Goal: Task Accomplishment & Management: Complete application form

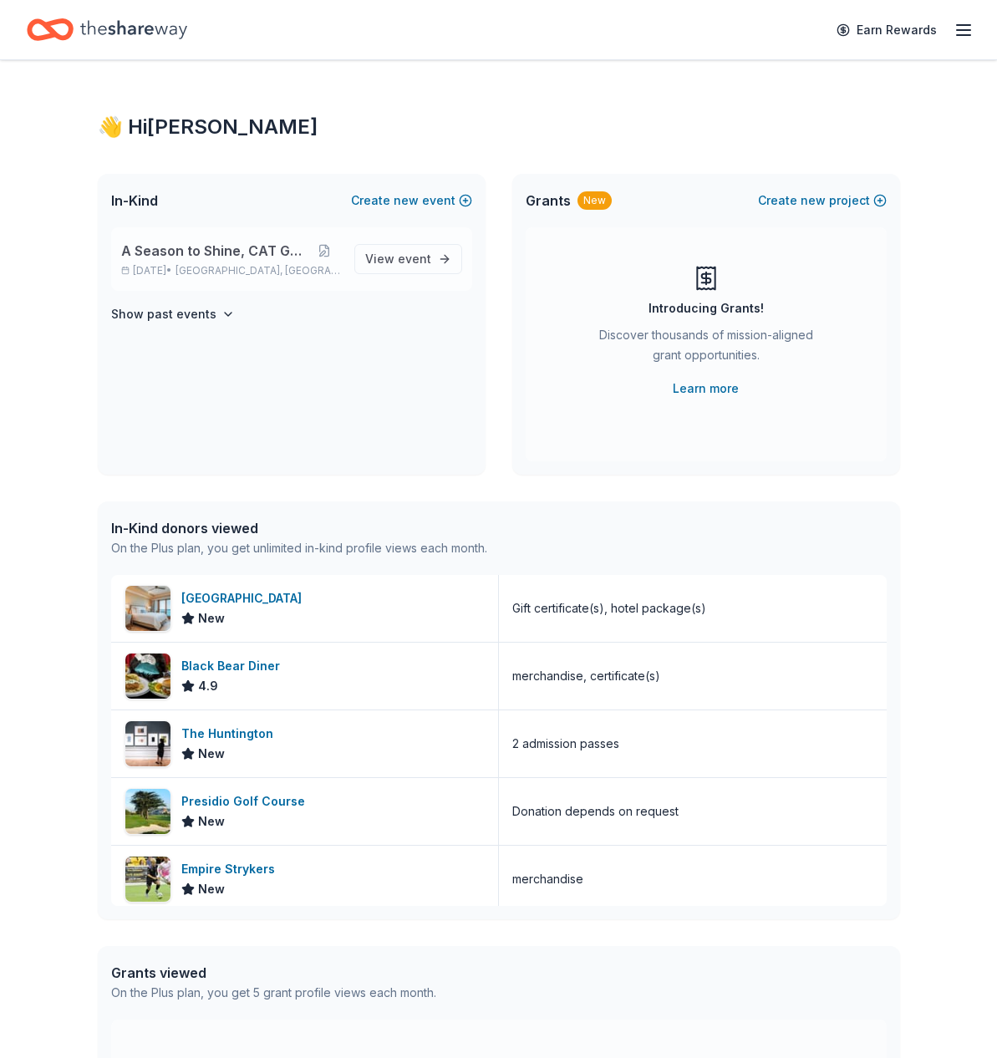
click at [219, 247] on span "A Season to Shine, CAT Gala" at bounding box center [214, 251] width 186 height 20
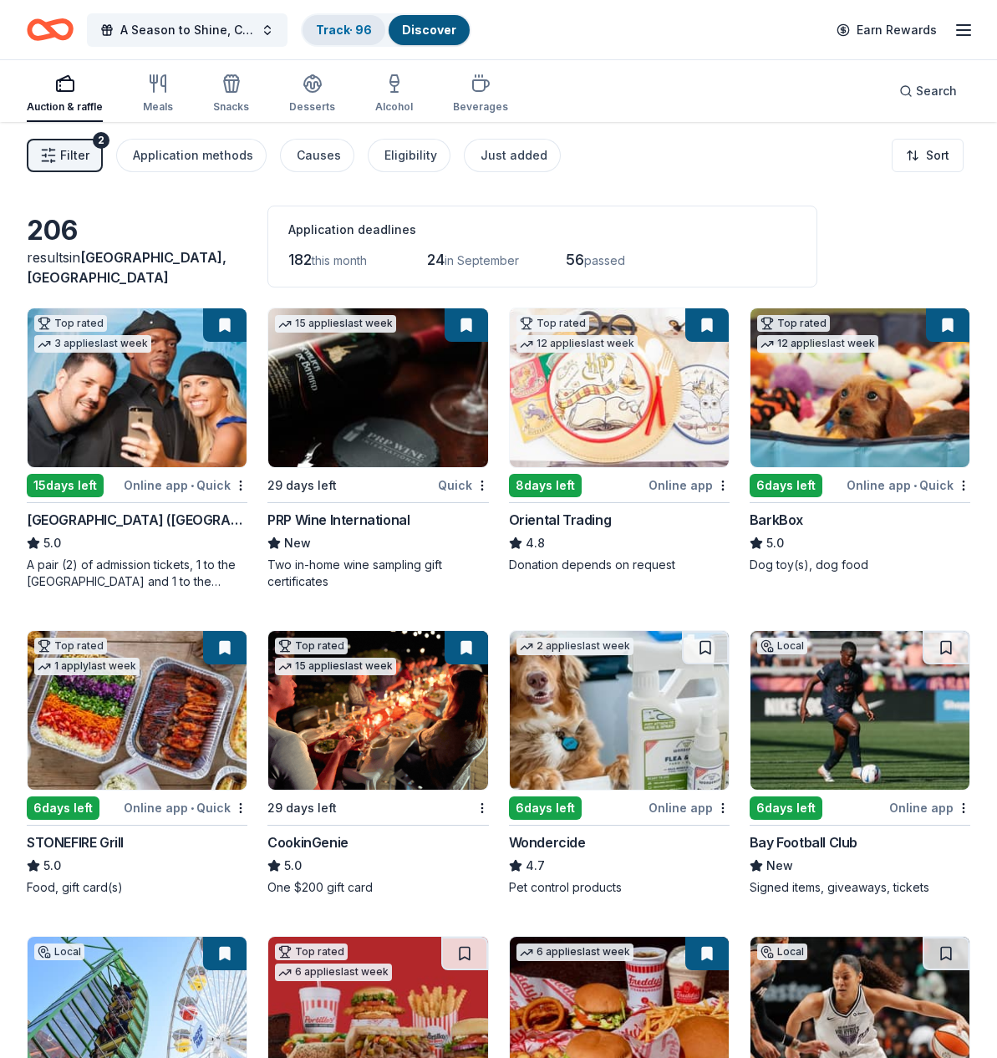
click at [344, 33] on link "Track · 96" at bounding box center [344, 30] width 56 height 14
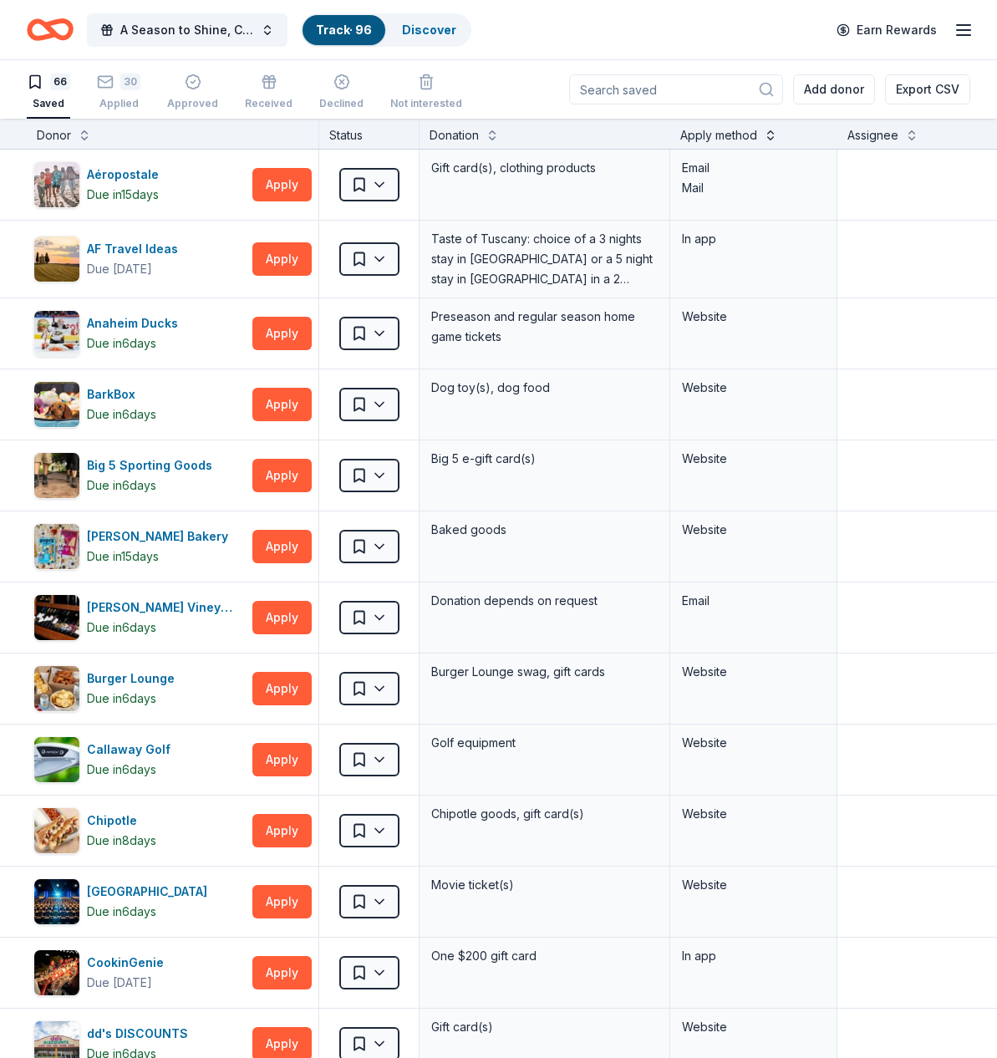
click at [771, 133] on button at bounding box center [770, 133] width 13 height 17
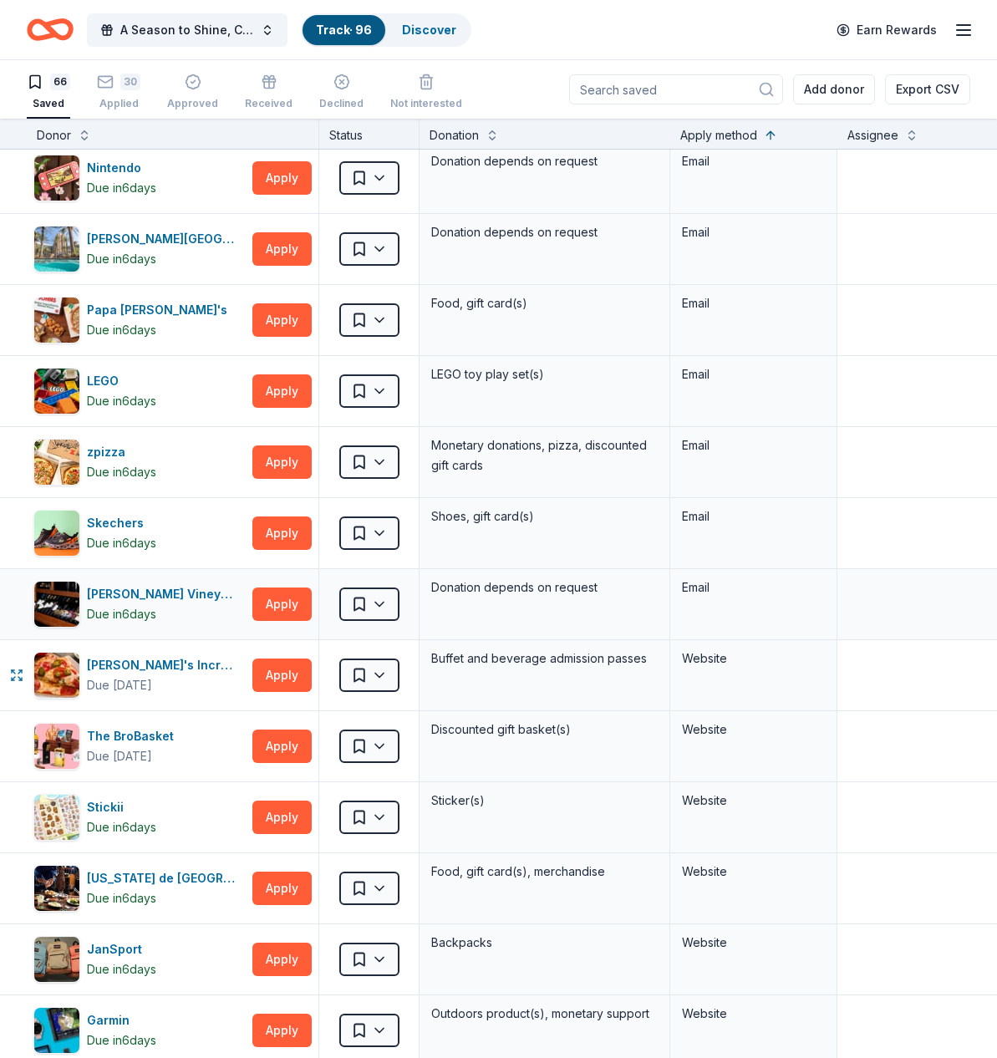
scroll to position [221, 0]
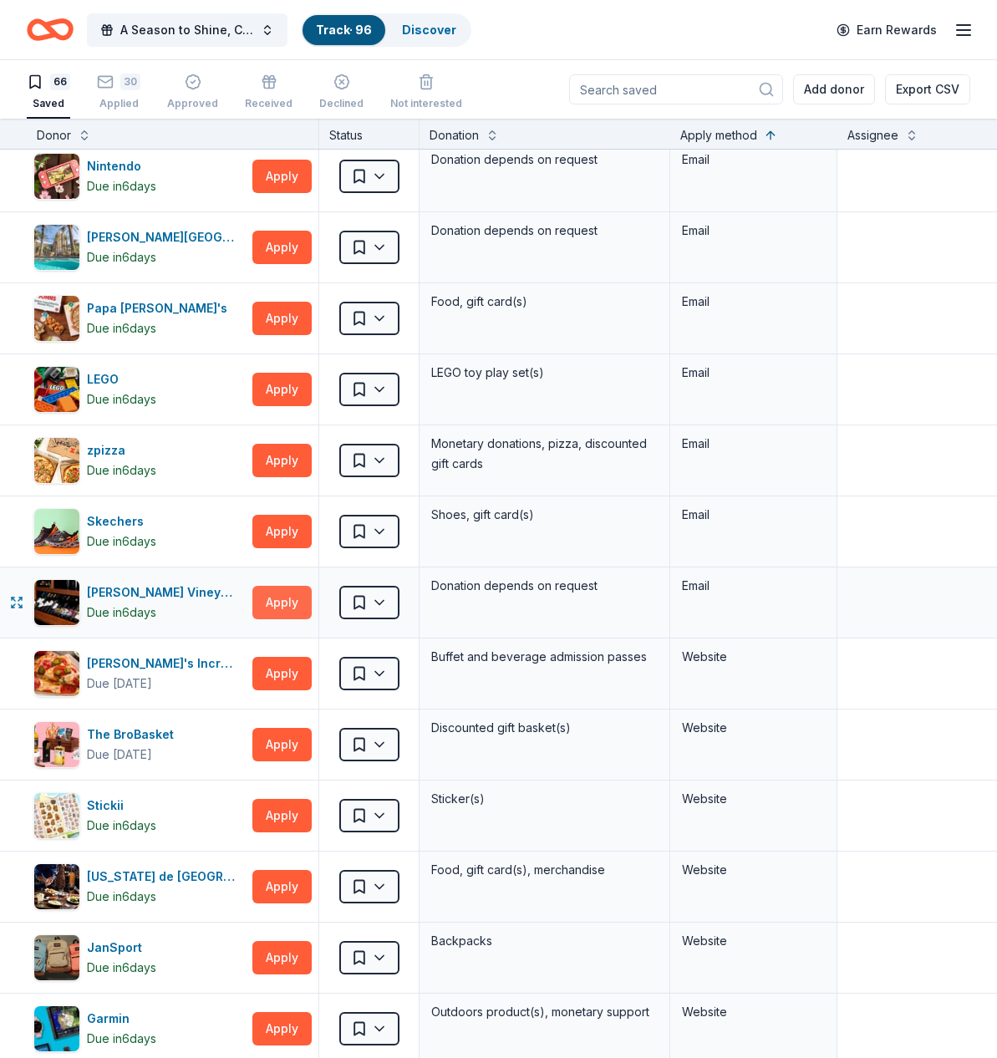
click at [284, 607] on button "Apply" at bounding box center [281, 602] width 59 height 33
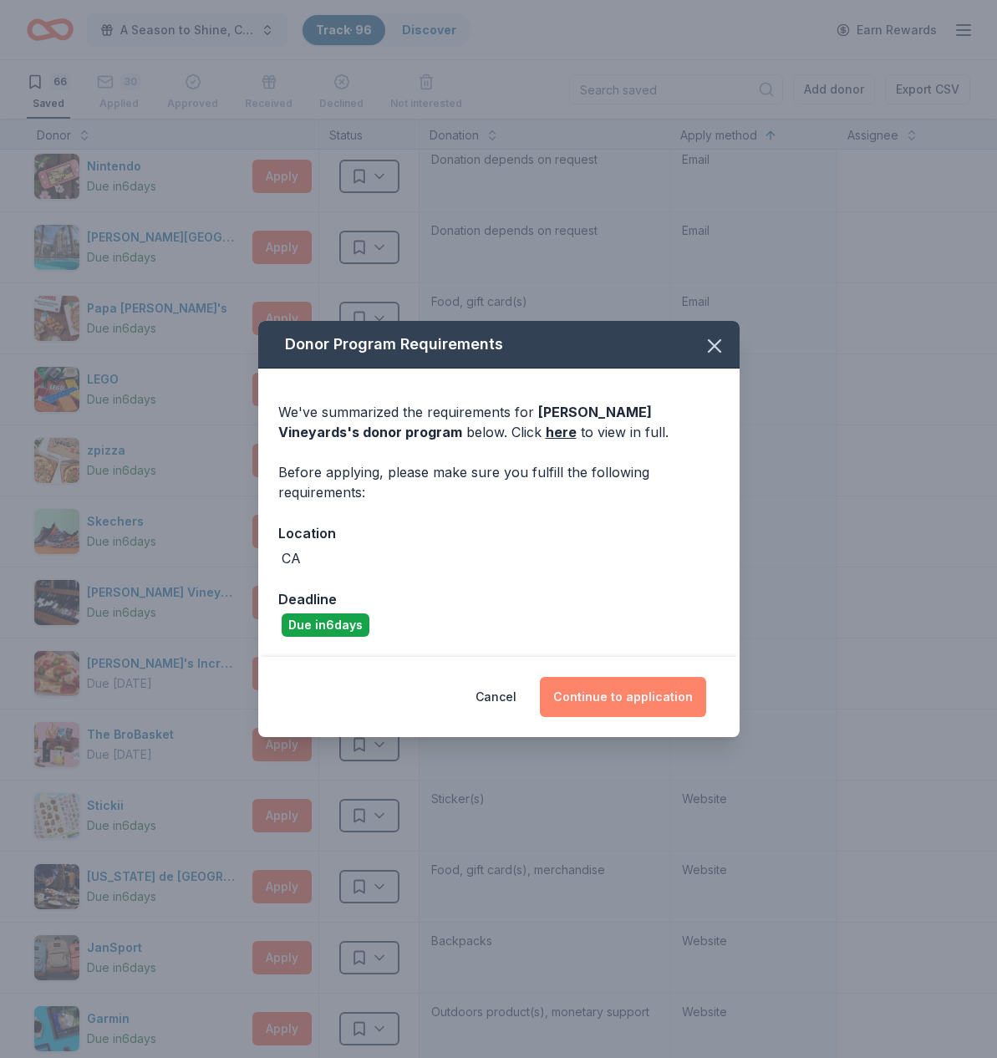
click at [596, 691] on button "Continue to application" at bounding box center [623, 697] width 166 height 40
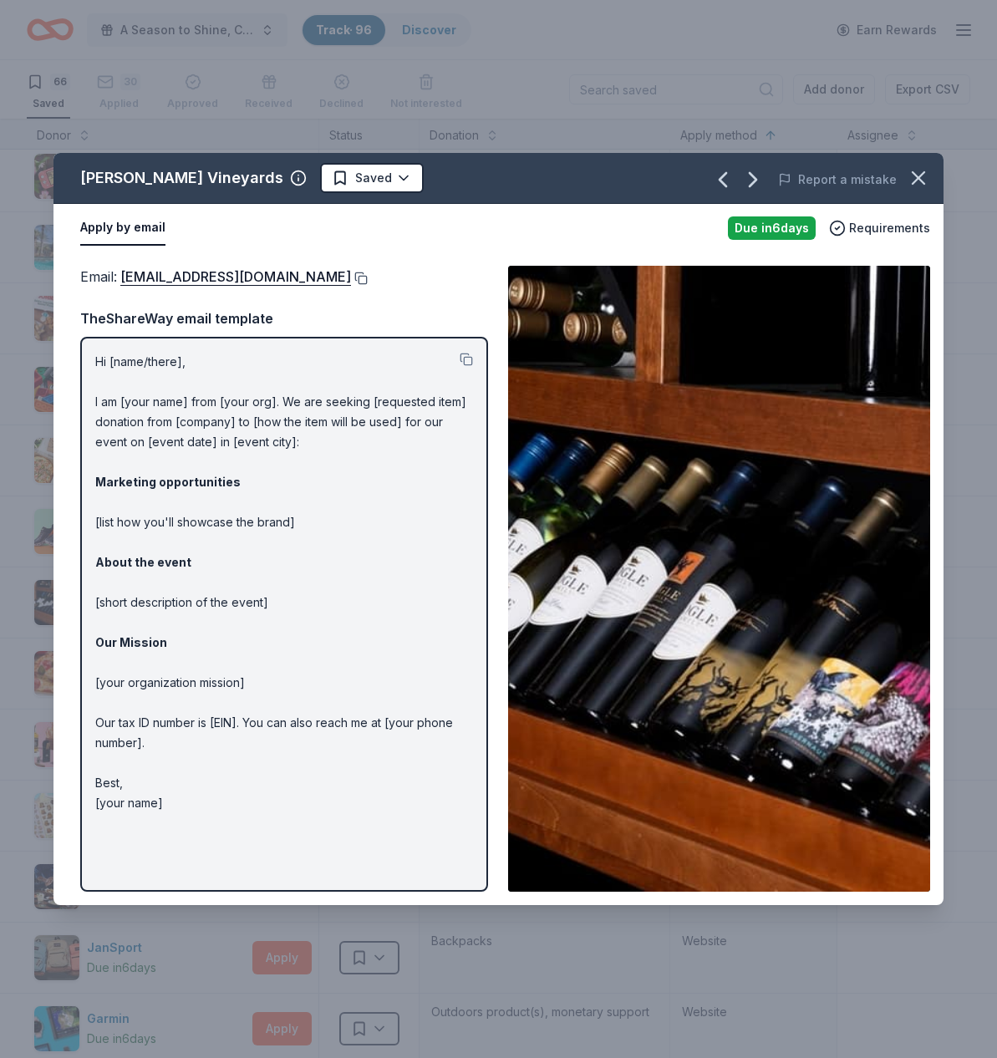
click at [351, 278] on button at bounding box center [359, 278] width 17 height 13
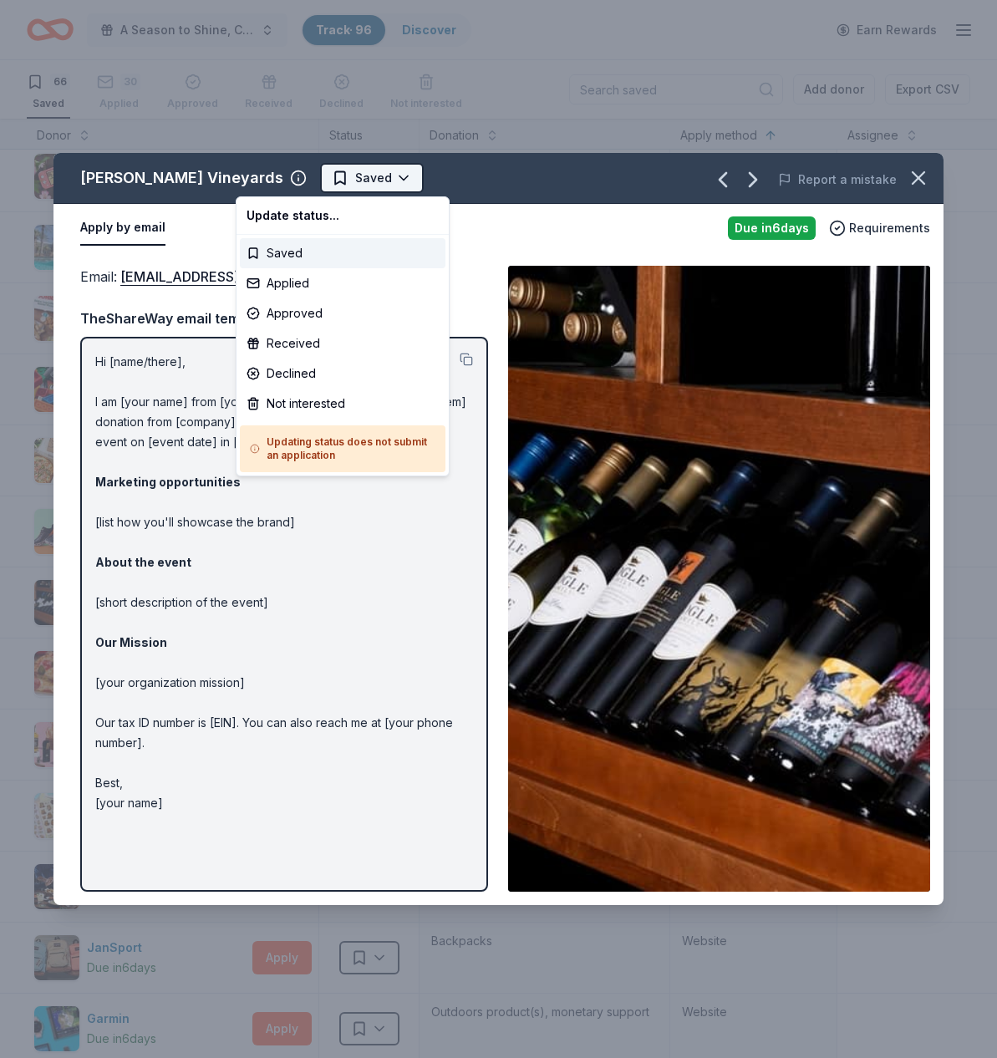
click at [323, 175] on html "A Season to Shine, CAT Gala Track · 96 Discover Earn Rewards 66 Saved 30 Applie…" at bounding box center [498, 529] width 997 height 1058
click at [296, 280] on div "Applied" at bounding box center [343, 283] width 206 height 30
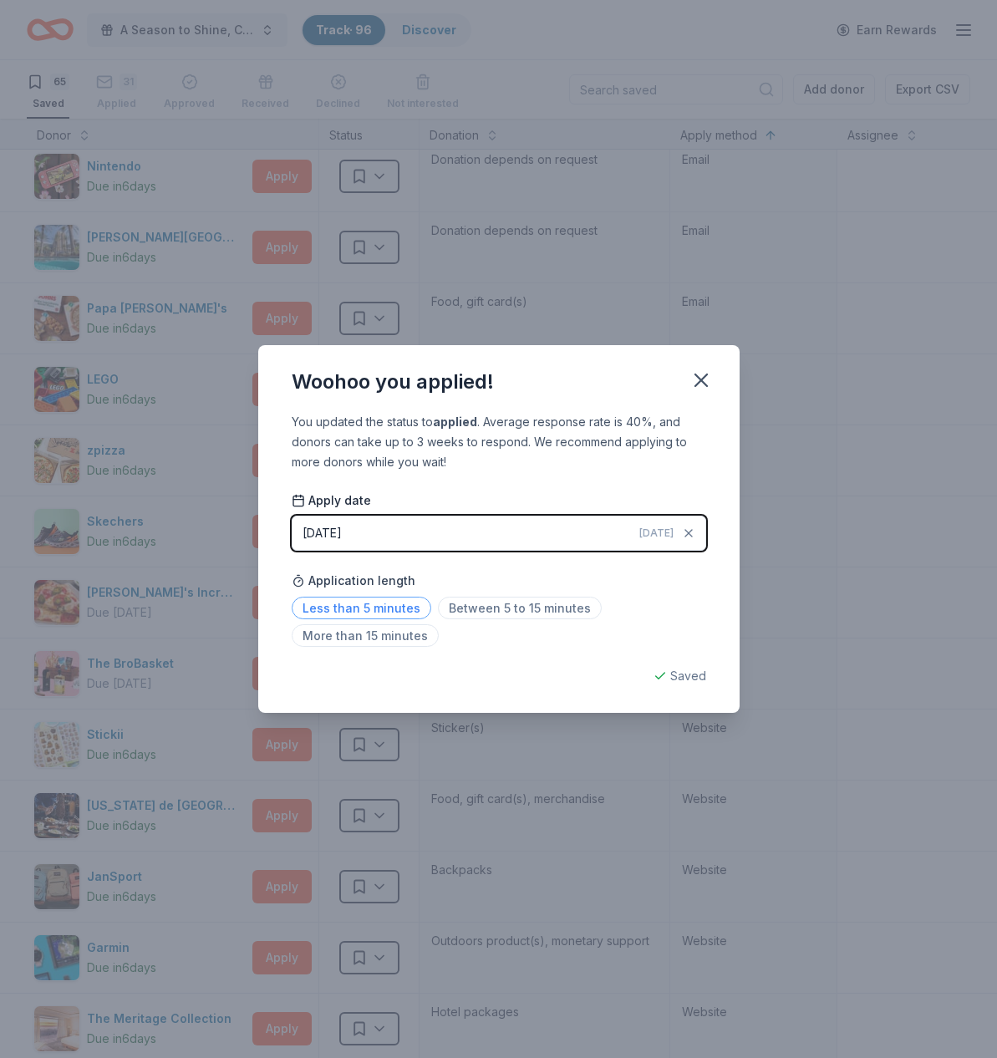
click at [372, 606] on span "Less than 5 minutes" at bounding box center [362, 608] width 140 height 23
click at [704, 378] on icon "button" at bounding box center [701, 380] width 12 height 12
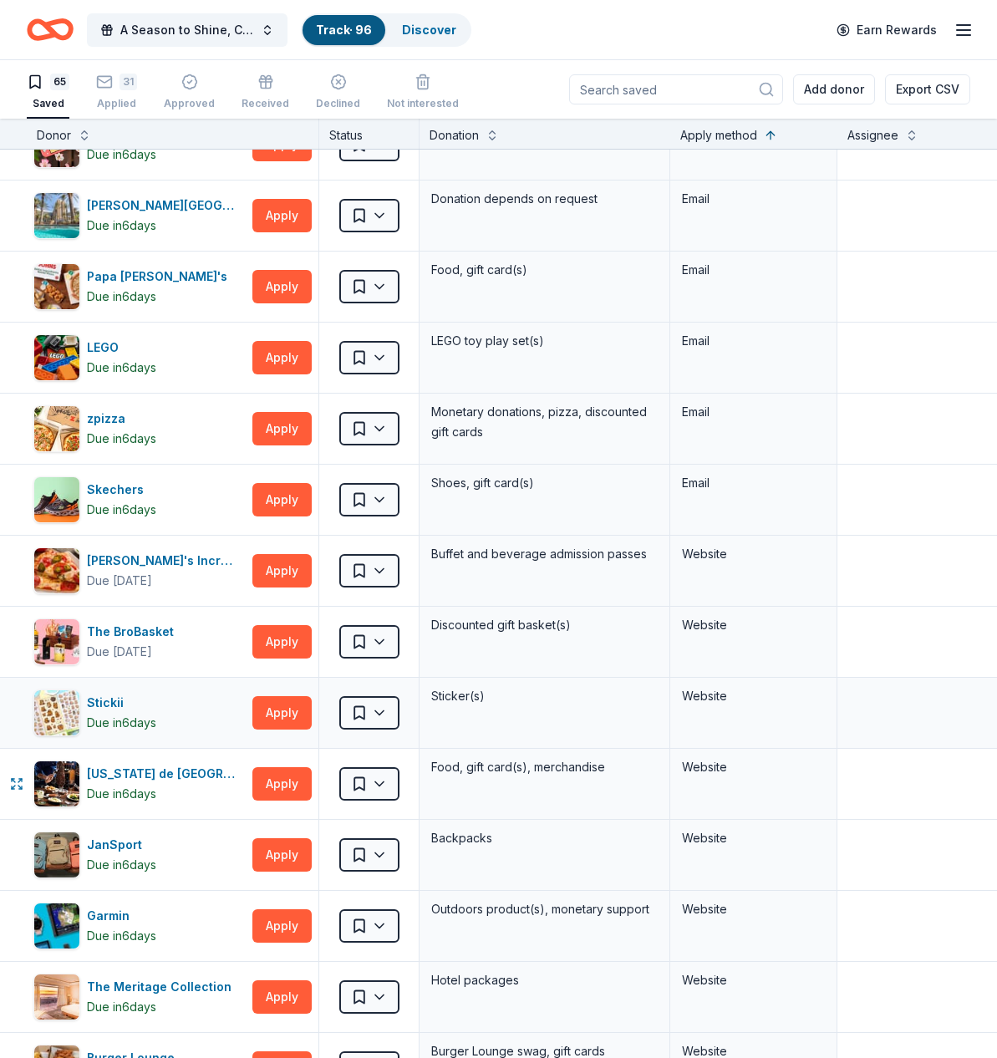
scroll to position [256, 0]
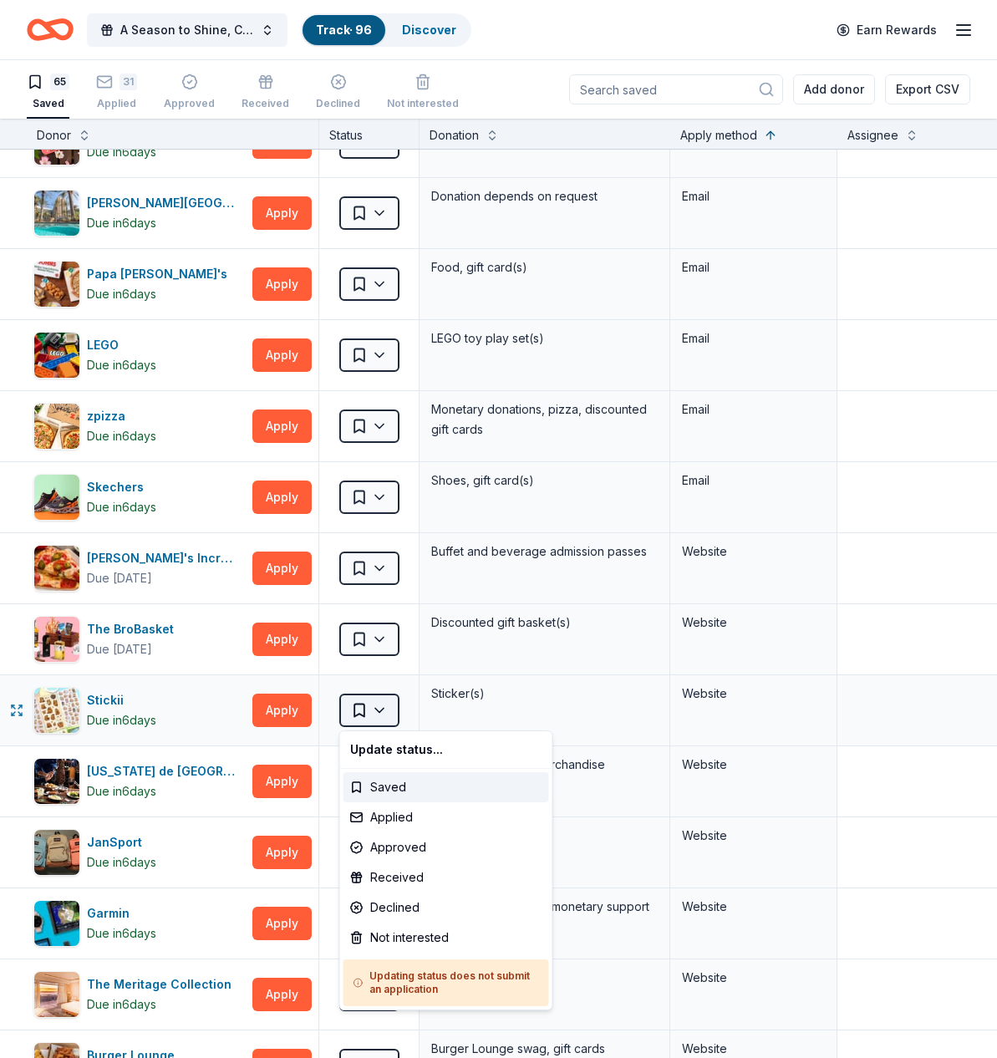
click at [381, 709] on html "A Season to Shine, CAT Gala Track · 96 Discover Earn Rewards 65 Saved 31 Applie…" at bounding box center [498, 529] width 997 height 1058
click at [403, 938] on div "Not interested" at bounding box center [446, 938] width 206 height 30
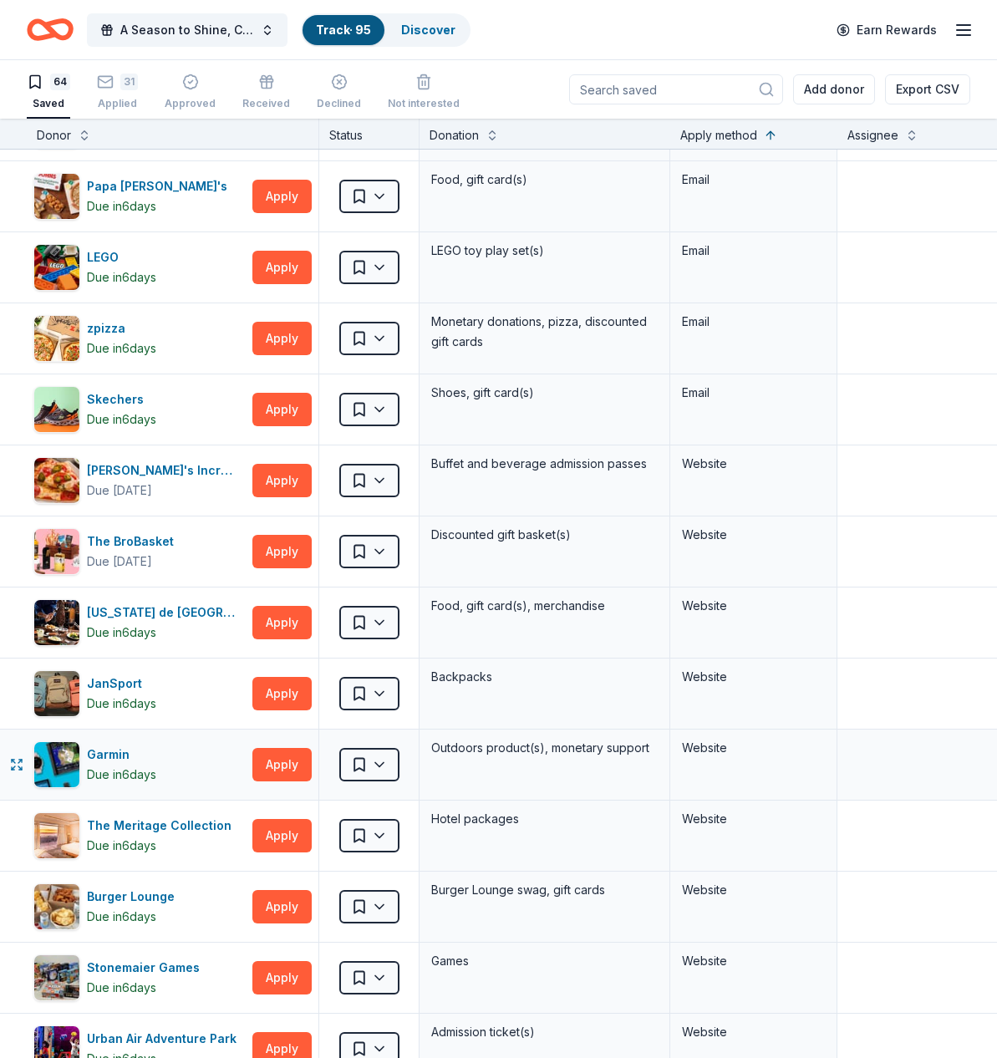
scroll to position [348, 0]
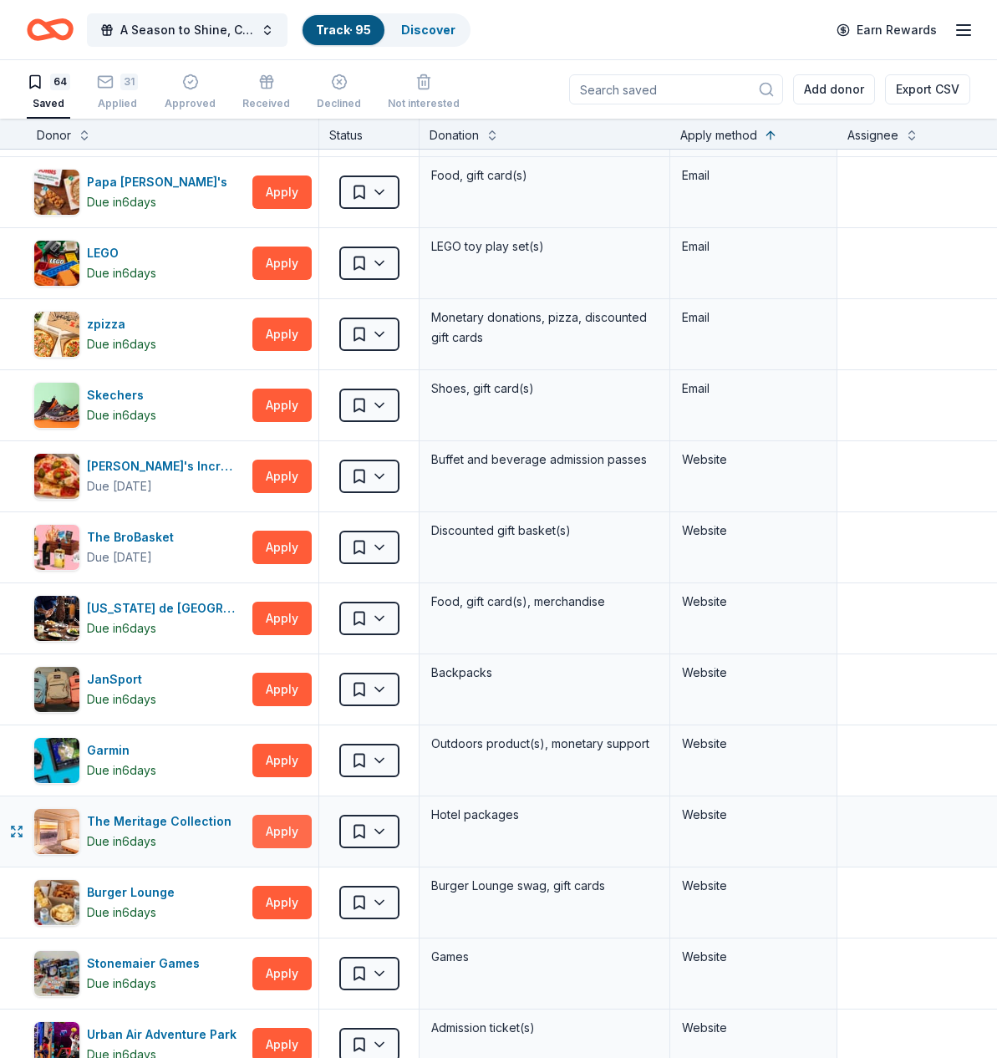
click at [276, 836] on button "Apply" at bounding box center [281, 831] width 59 height 33
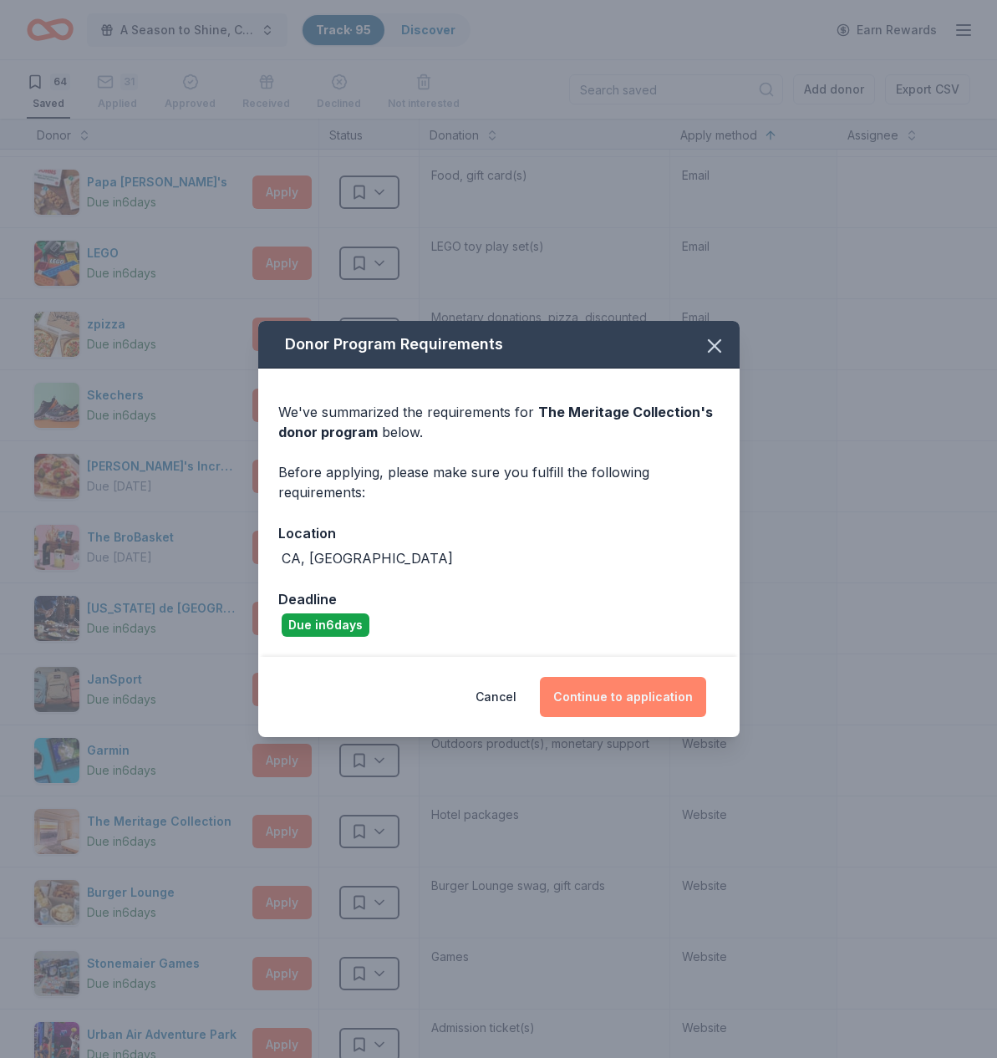
click at [611, 702] on button "Continue to application" at bounding box center [623, 697] width 166 height 40
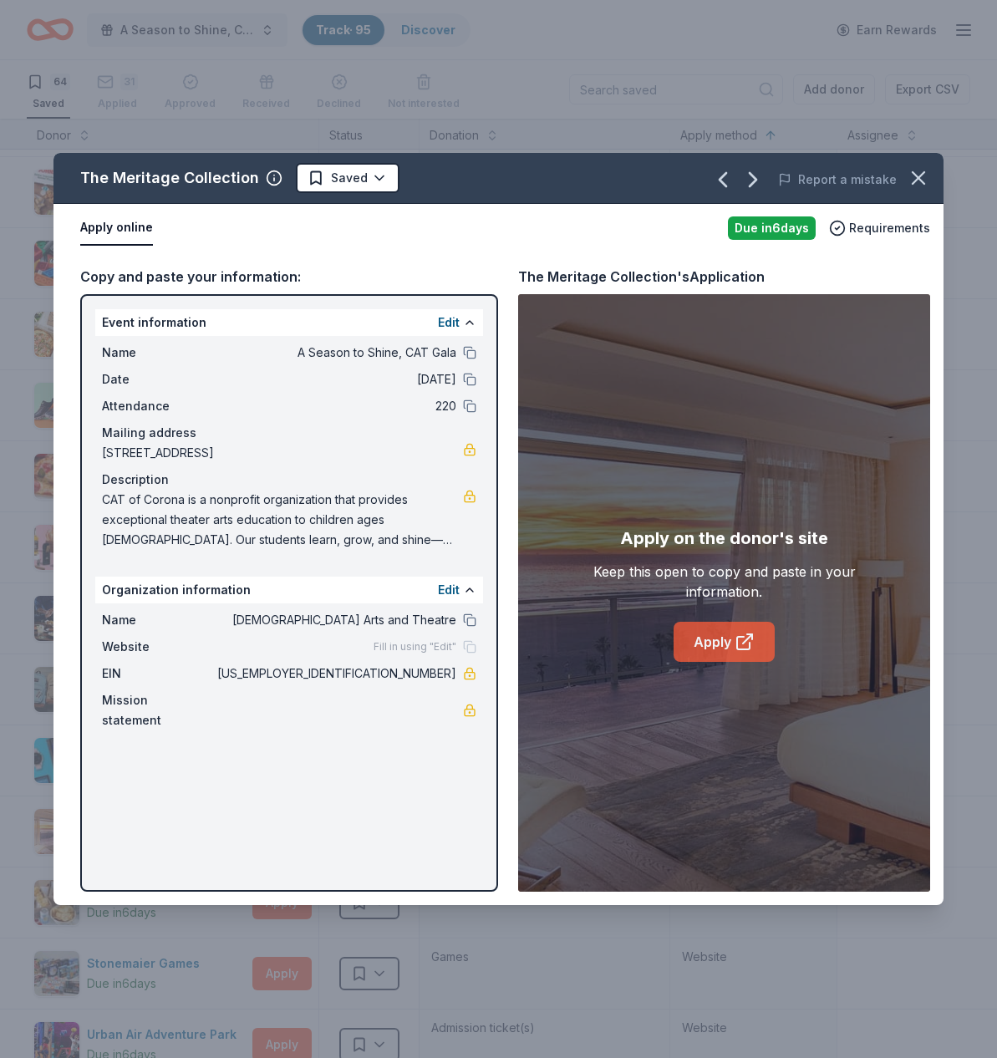
click at [704, 640] on link "Apply" at bounding box center [724, 642] width 101 height 40
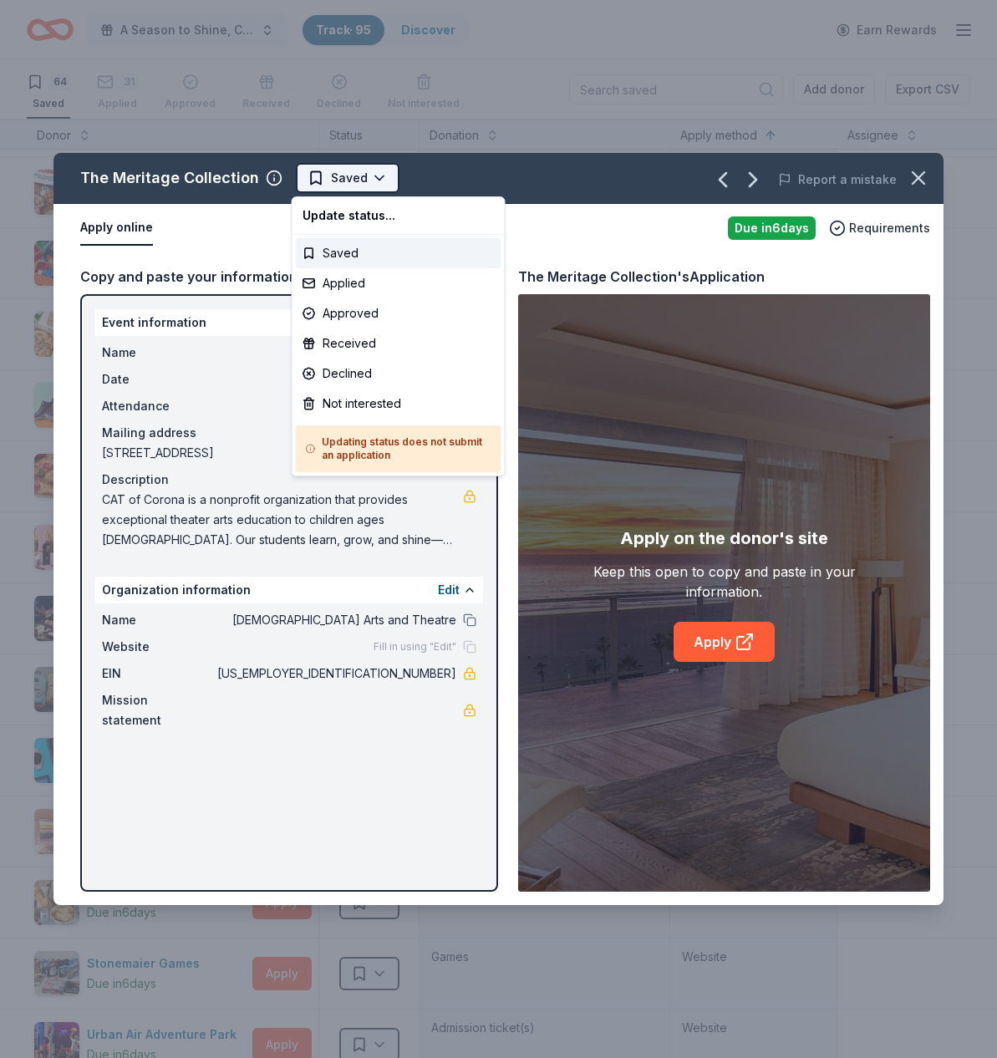
click at [371, 178] on html "A Season to Shine, CAT Gala Track · 95 Discover Earn Rewards 64 Saved 31 Applie…" at bounding box center [498, 529] width 997 height 1058
click at [353, 282] on div "Applied" at bounding box center [399, 283] width 206 height 30
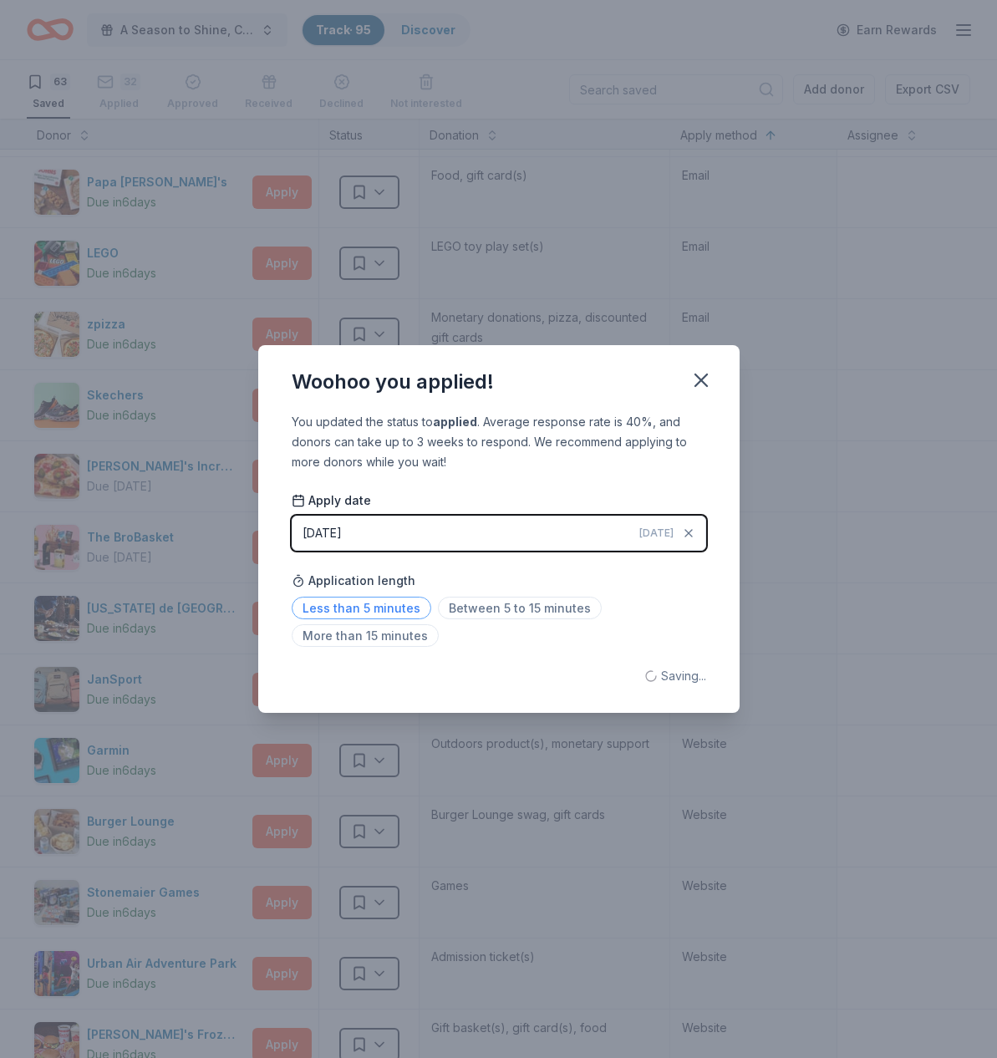
click at [354, 604] on span "Less than 5 minutes" at bounding box center [362, 608] width 140 height 23
click at [701, 379] on icon "button" at bounding box center [701, 380] width 12 height 12
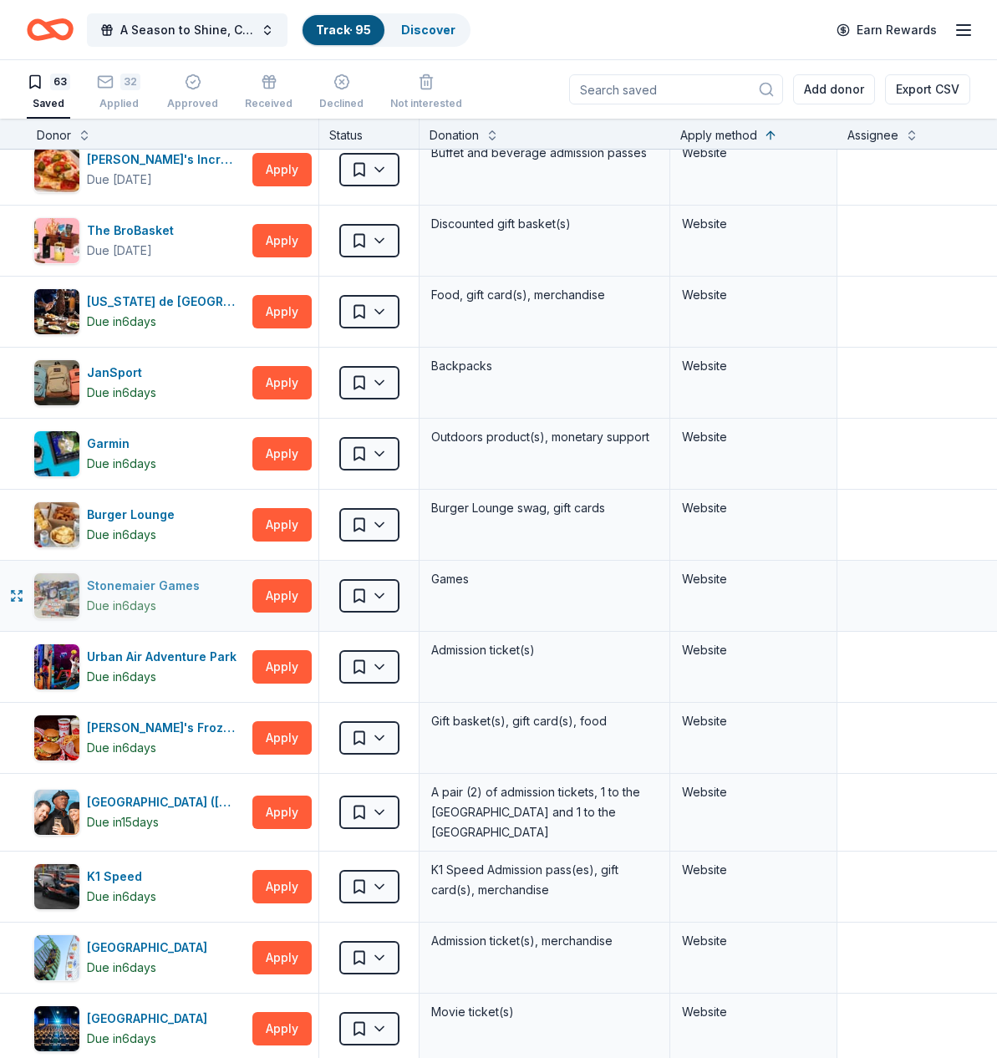
scroll to position [655, 0]
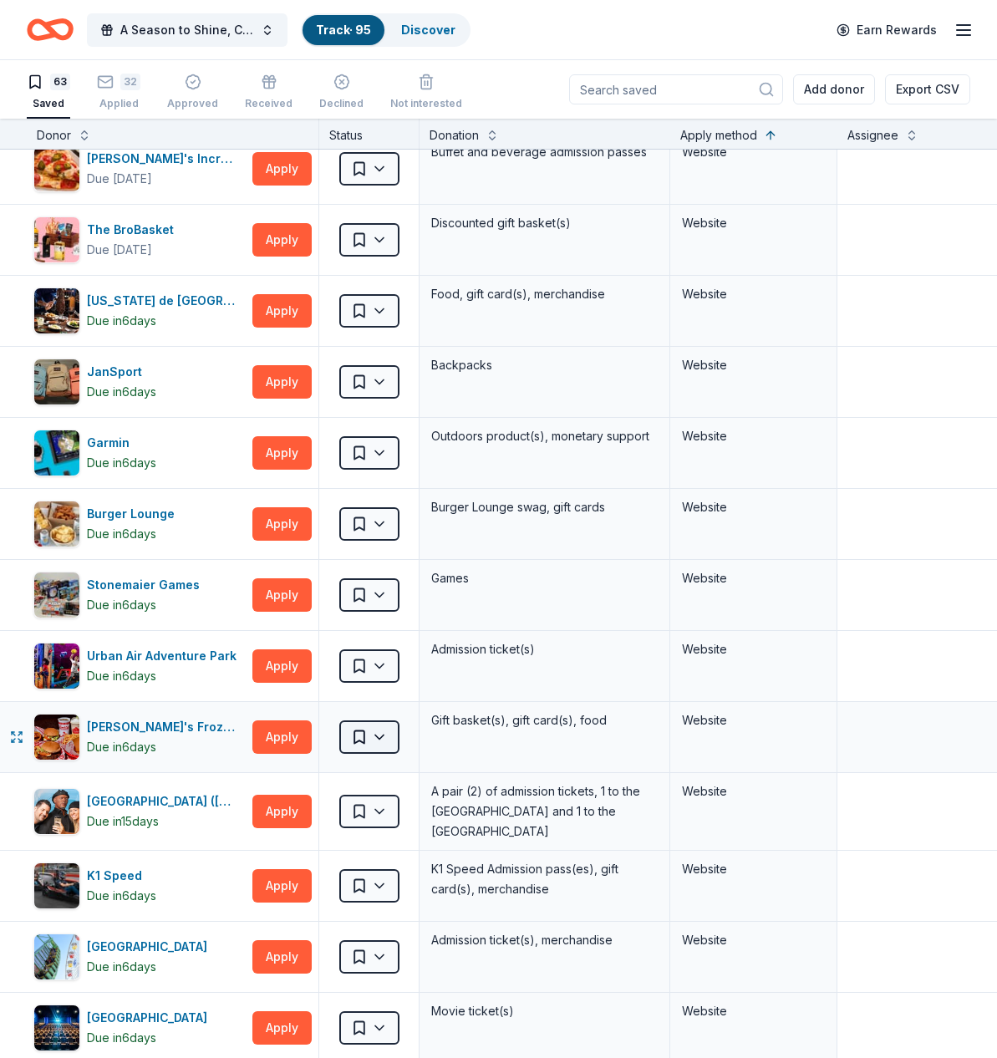
click at [376, 733] on html "A Season to Shine, CAT Gala Track · 95 Discover Earn Rewards 63 Saved 32 Applie…" at bounding box center [498, 529] width 997 height 1058
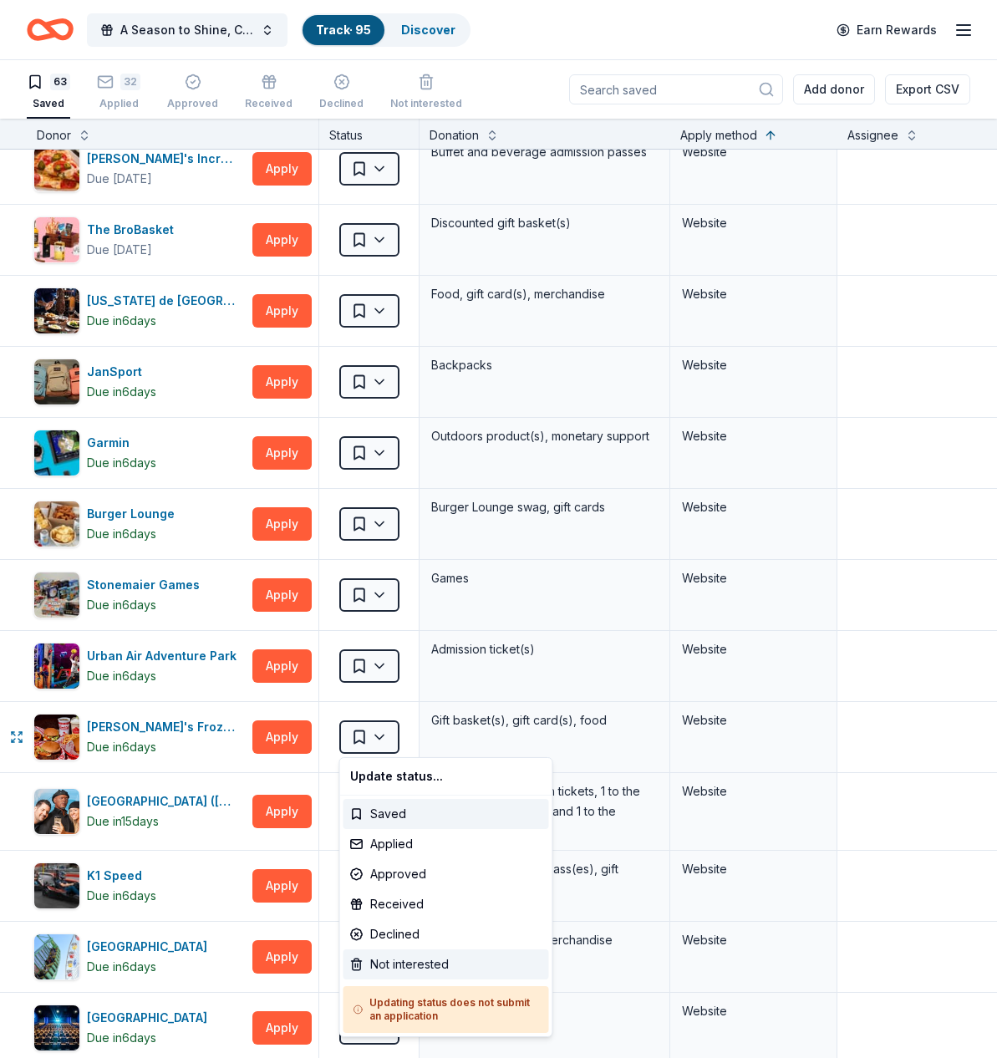
click at [408, 968] on div "Not interested" at bounding box center [446, 964] width 206 height 30
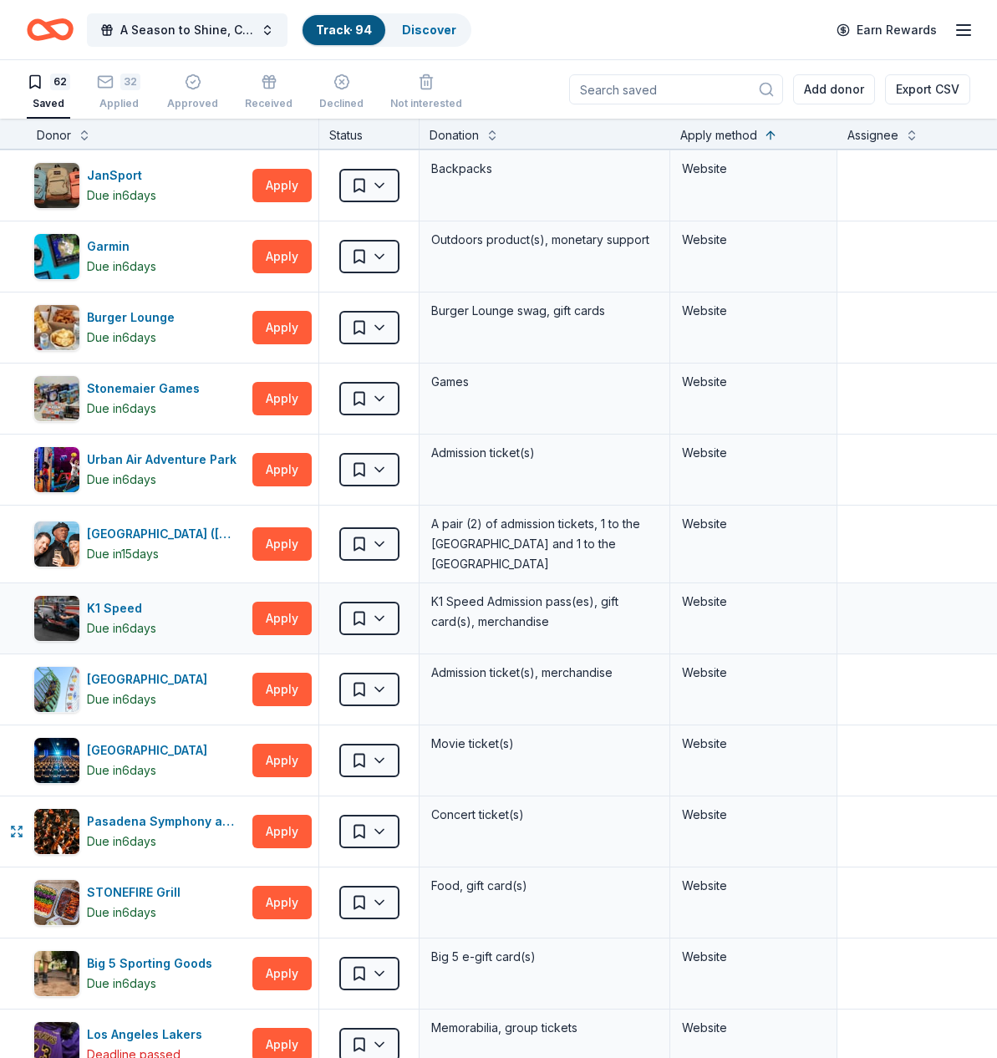
scroll to position [854, 0]
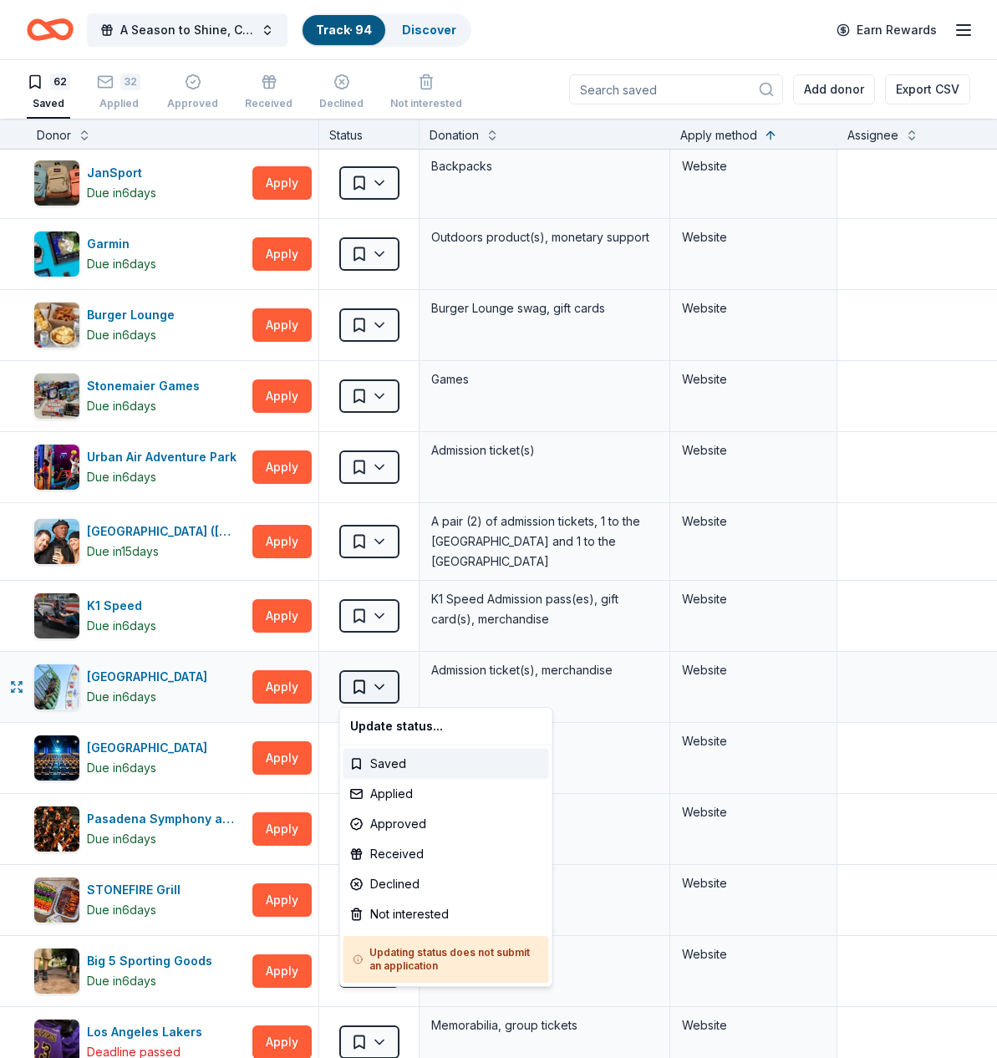
click at [383, 687] on html "A Season to Shine, CAT Gala Track · 94 Discover Earn Rewards 62 Saved 32 Applie…" at bounding box center [498, 529] width 997 height 1058
click at [120, 679] on html "A Season to Shine, CAT Gala Track · 94 Discover Earn Rewards 62 Saved 32 Applie…" at bounding box center [498, 529] width 997 height 1058
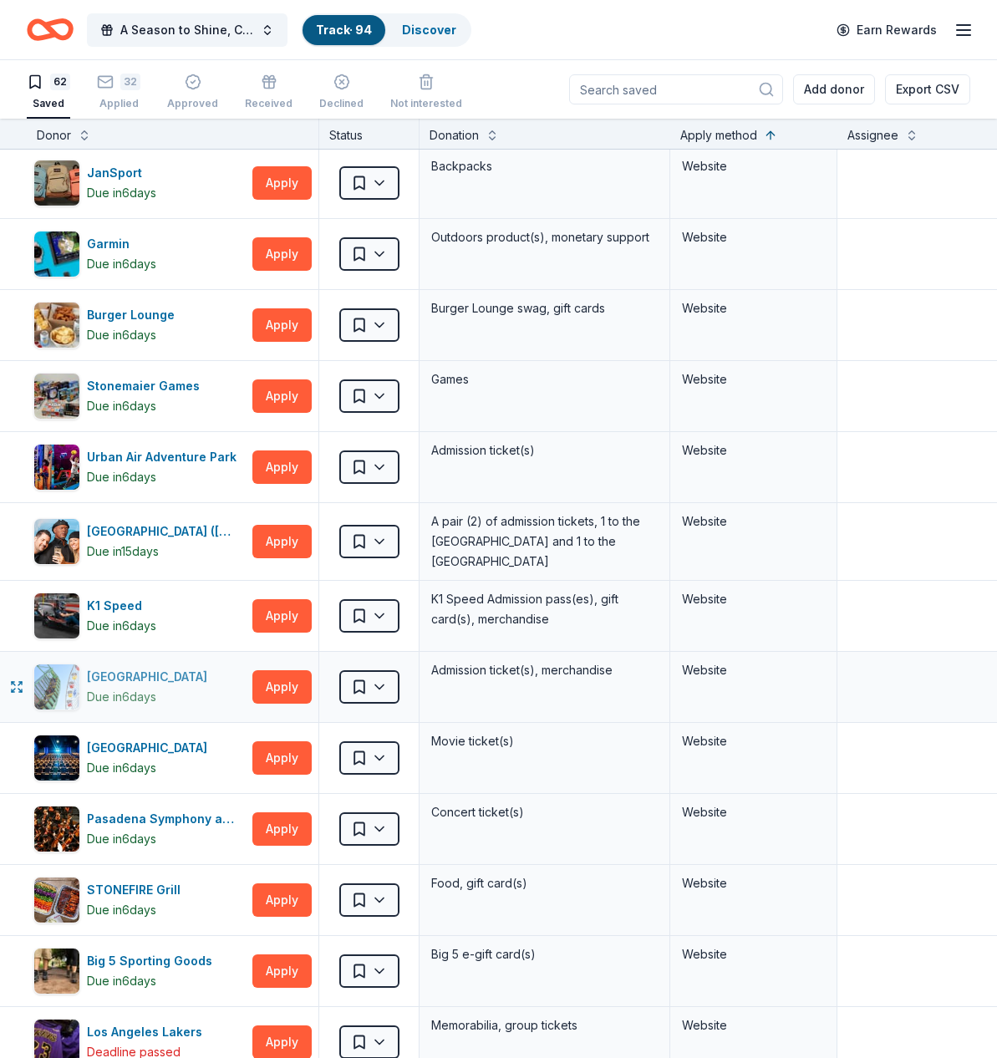
click at [114, 676] on div "[GEOGRAPHIC_DATA]" at bounding box center [150, 677] width 127 height 20
